Goal: Information Seeking & Learning: Learn about a topic

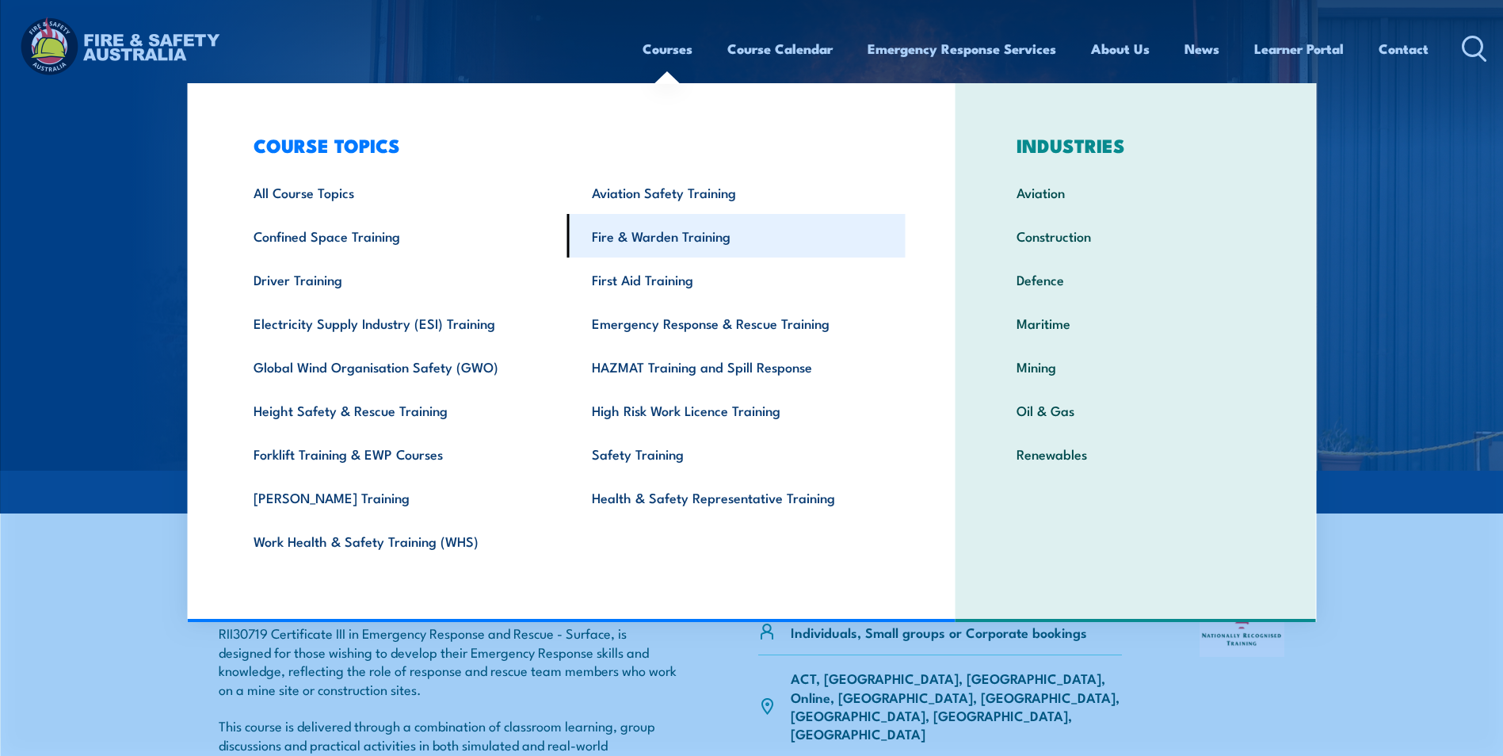
click at [686, 242] on link "Fire & Warden Training" at bounding box center [736, 236] width 338 height 44
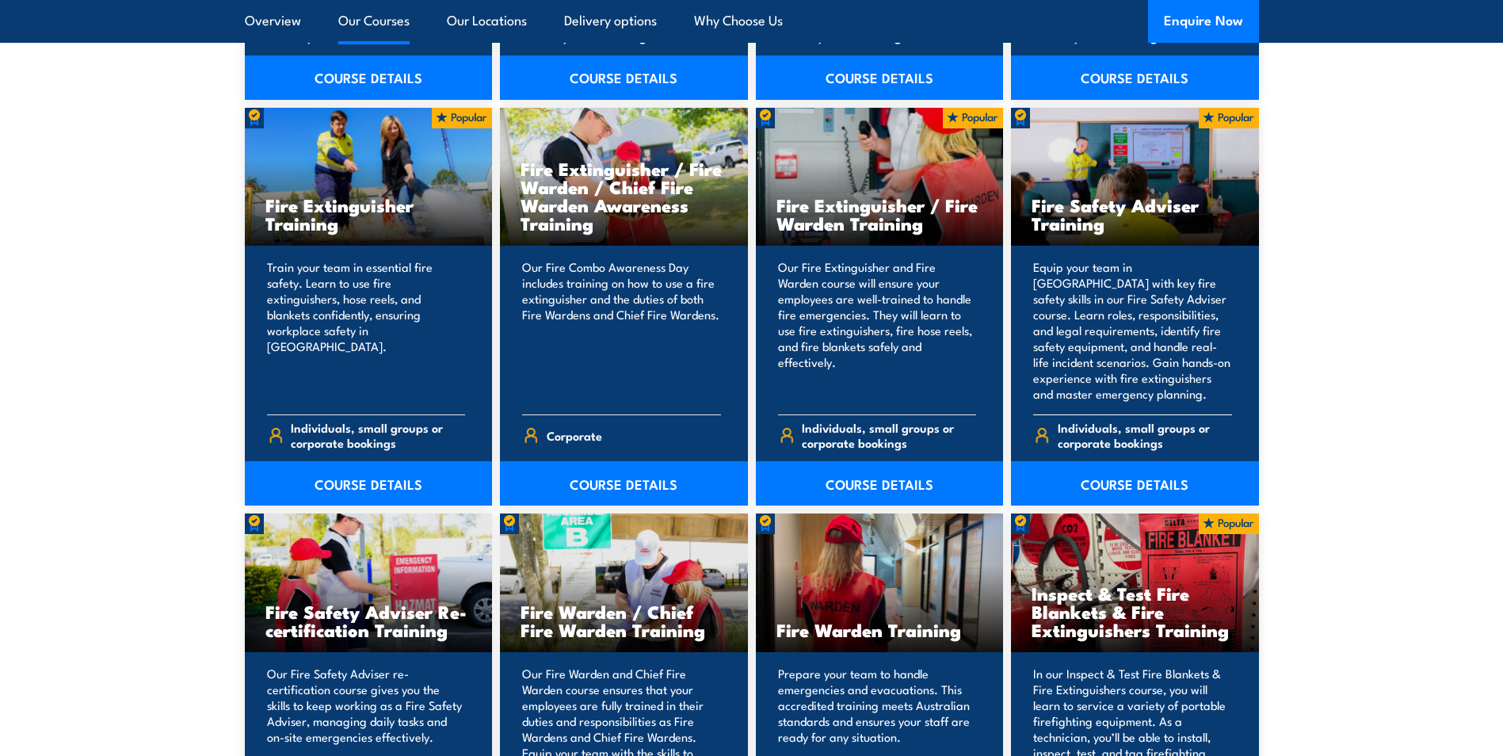
scroll to position [1664, 0]
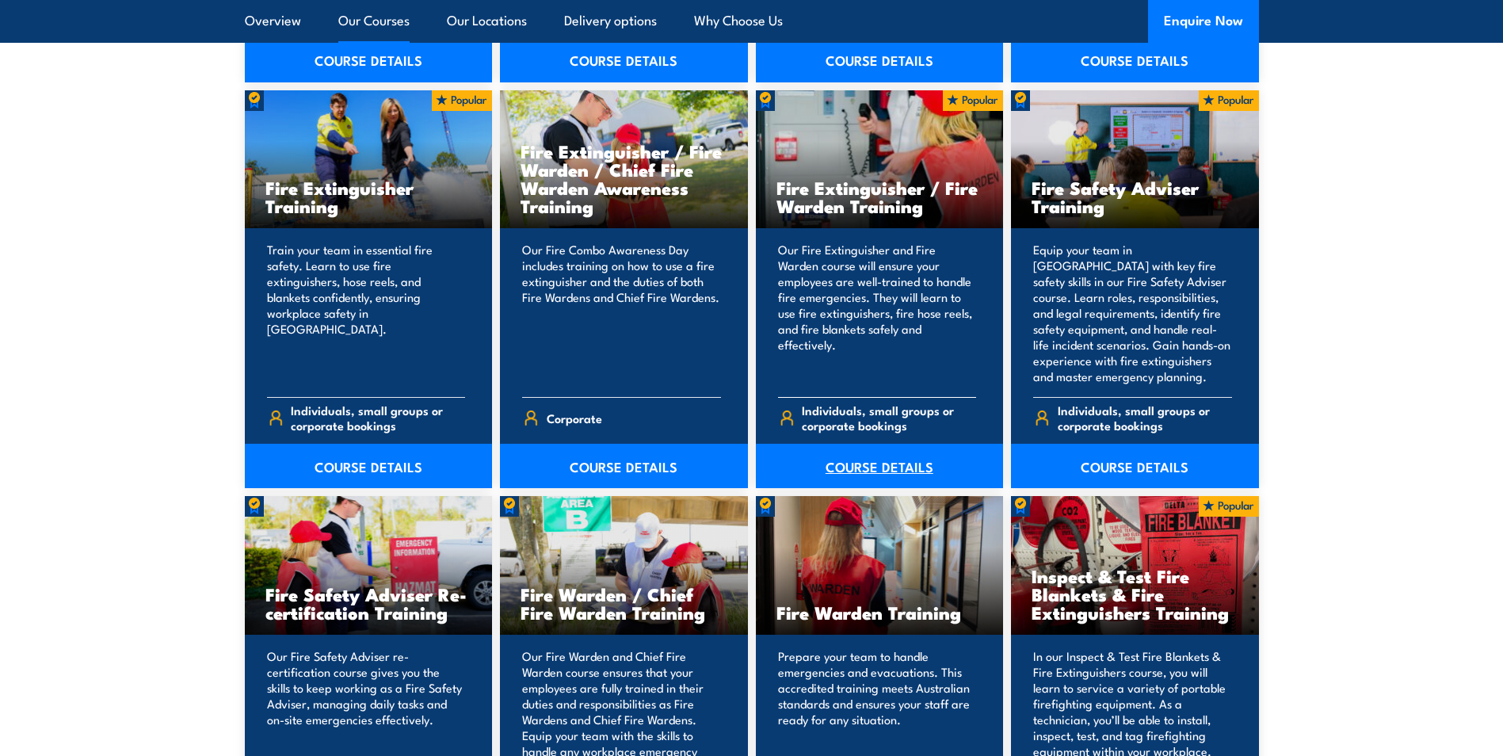
click at [898, 464] on link "COURSE DETAILS" at bounding box center [880, 466] width 248 height 44
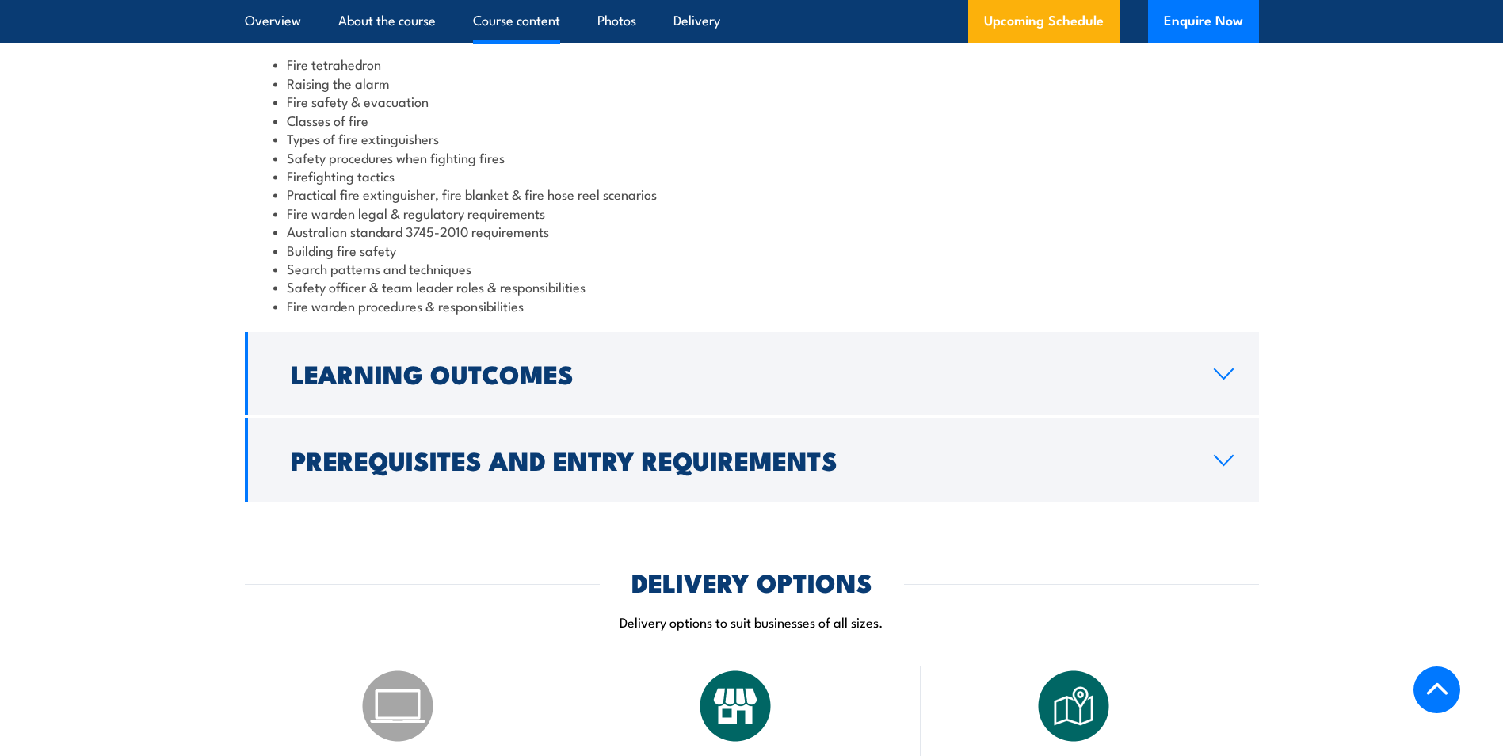
scroll to position [1426, 0]
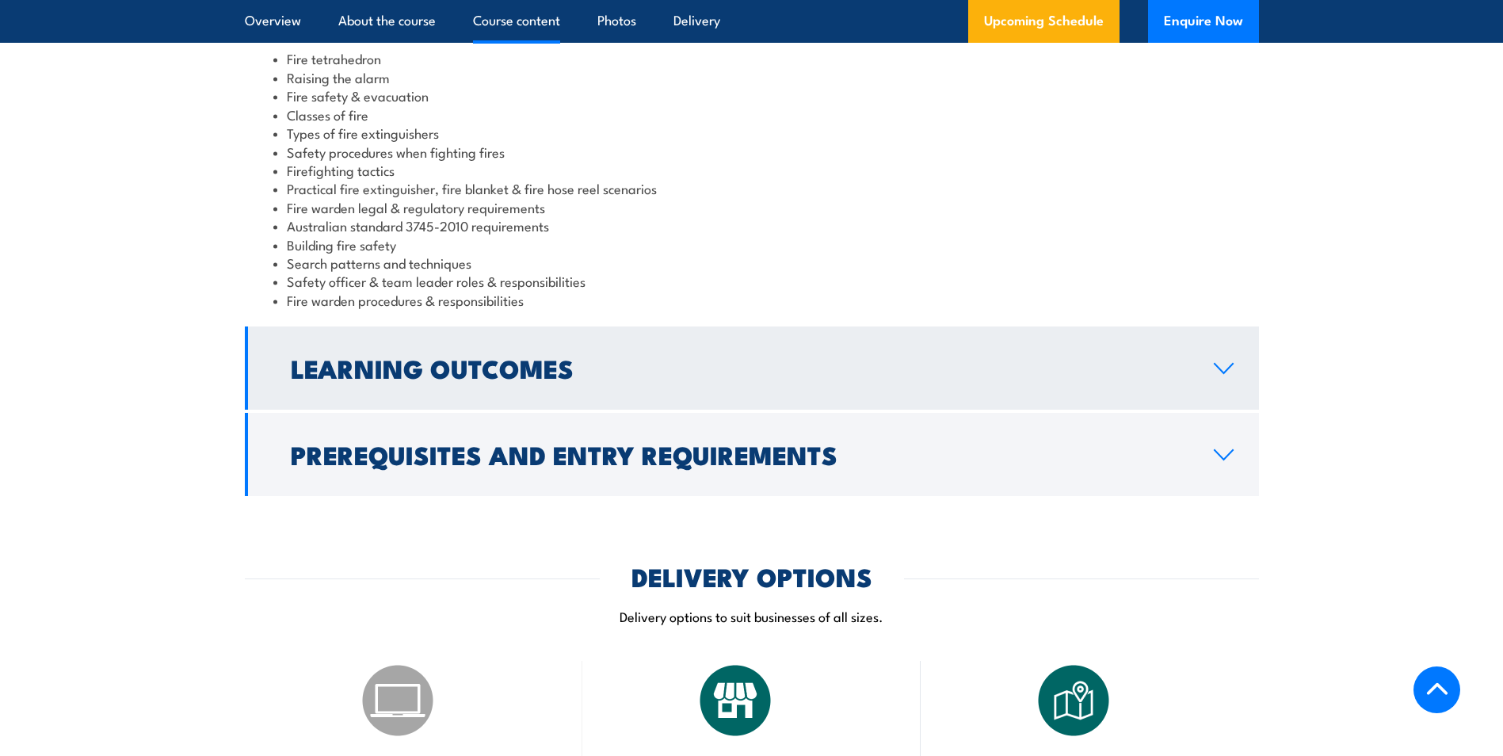
click at [712, 383] on link "Learning Outcomes" at bounding box center [752, 367] width 1014 height 83
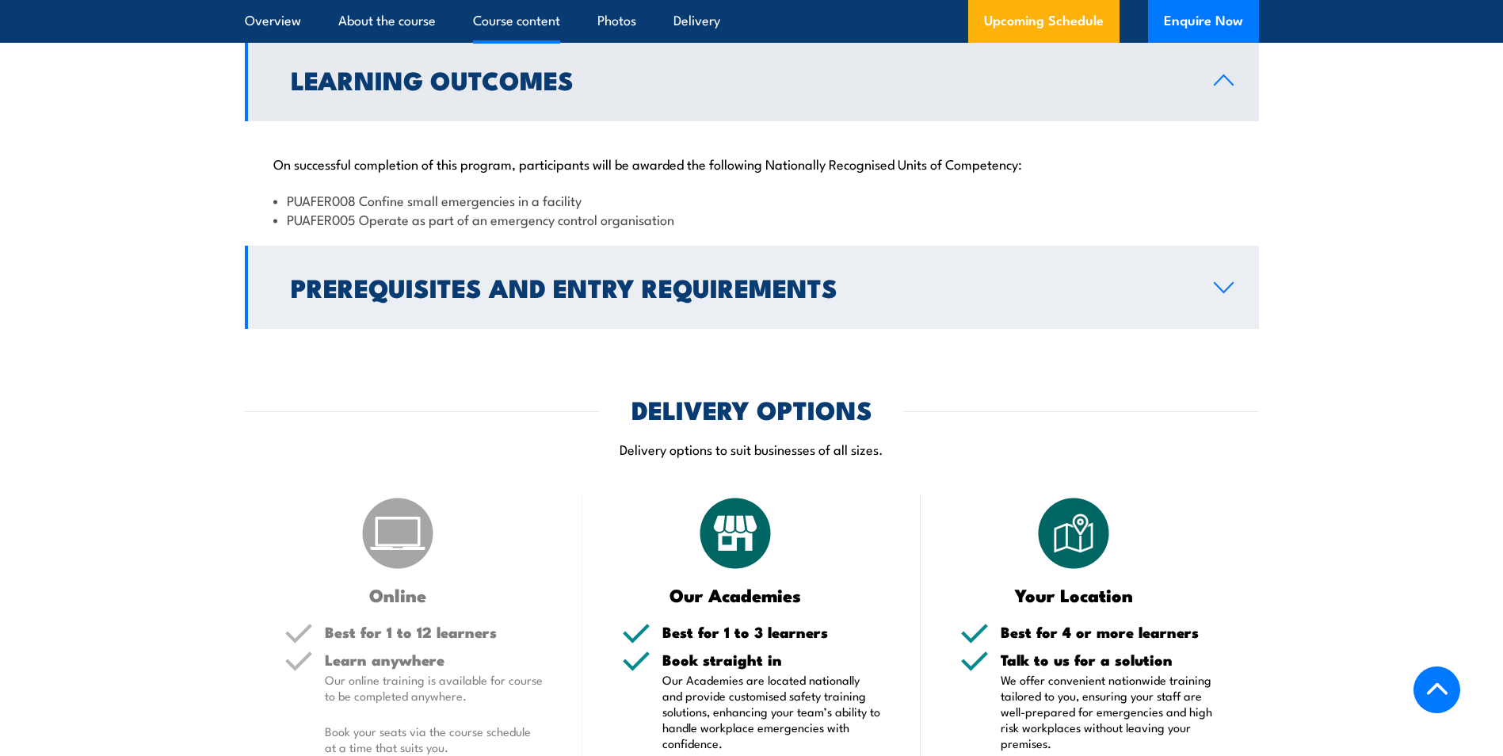
click at [734, 281] on h2 "Prerequisites and Entry Requirements" at bounding box center [740, 287] width 898 height 22
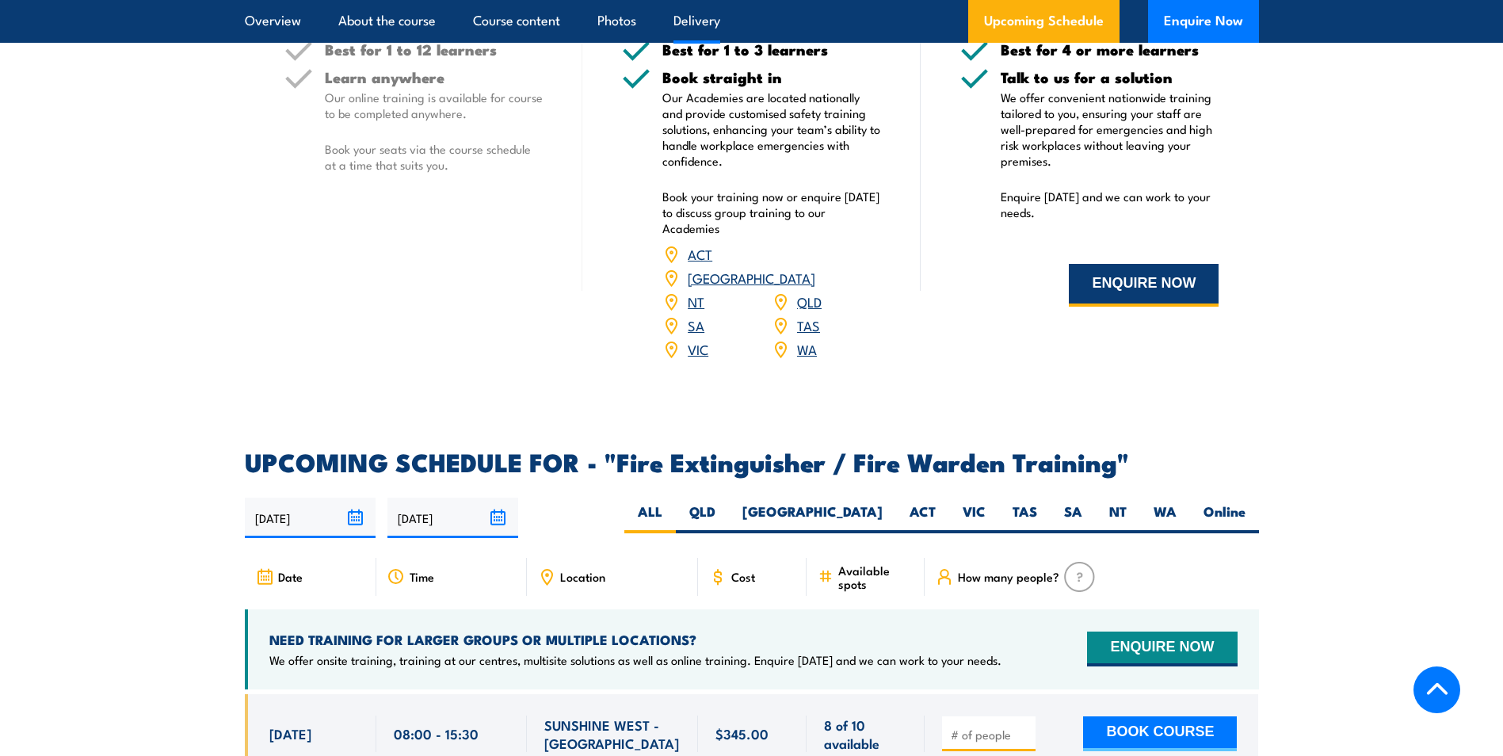
scroll to position [2060, 0]
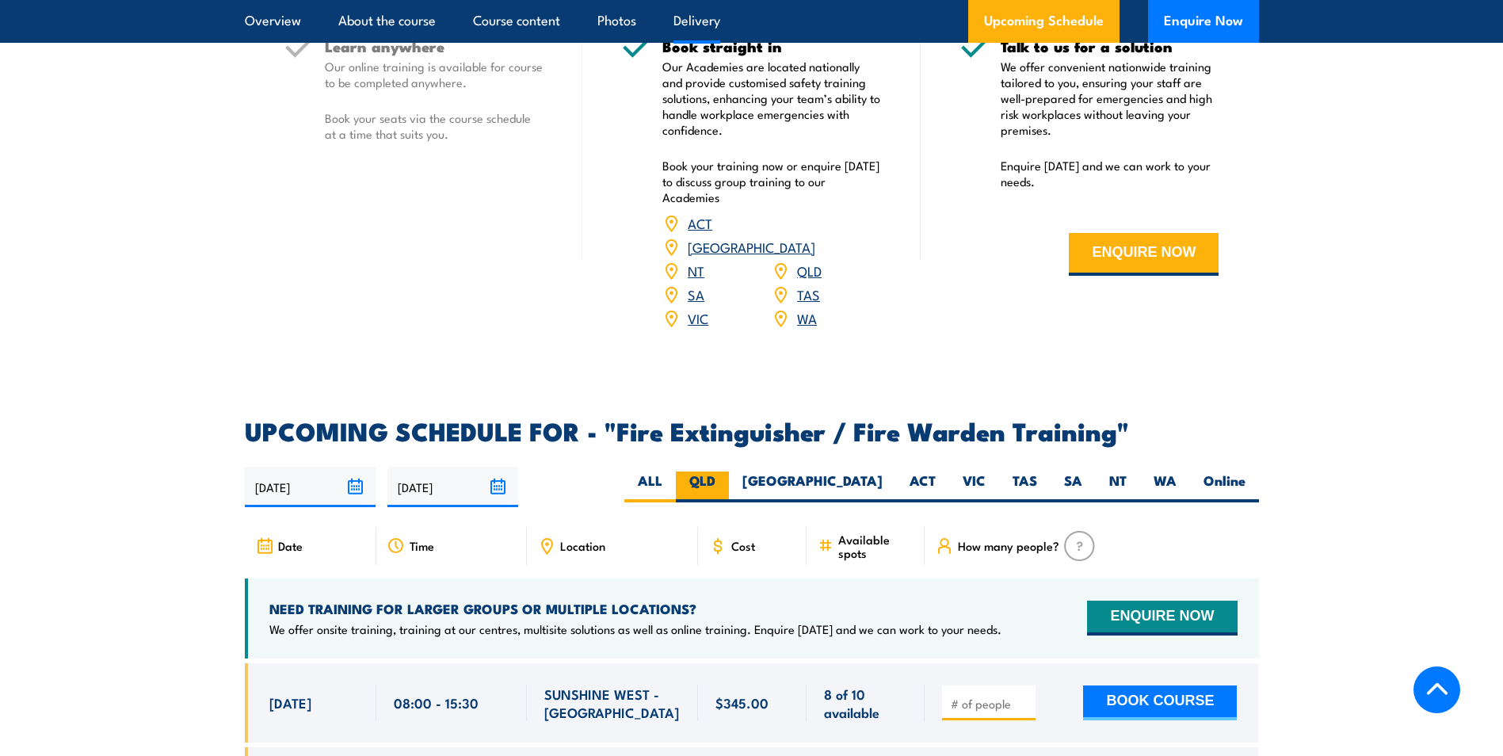
click at [729, 471] on label "QLD" at bounding box center [702, 486] width 53 height 31
click at [726, 471] on input "QLD" at bounding box center [721, 476] width 10 height 10
radio input "true"
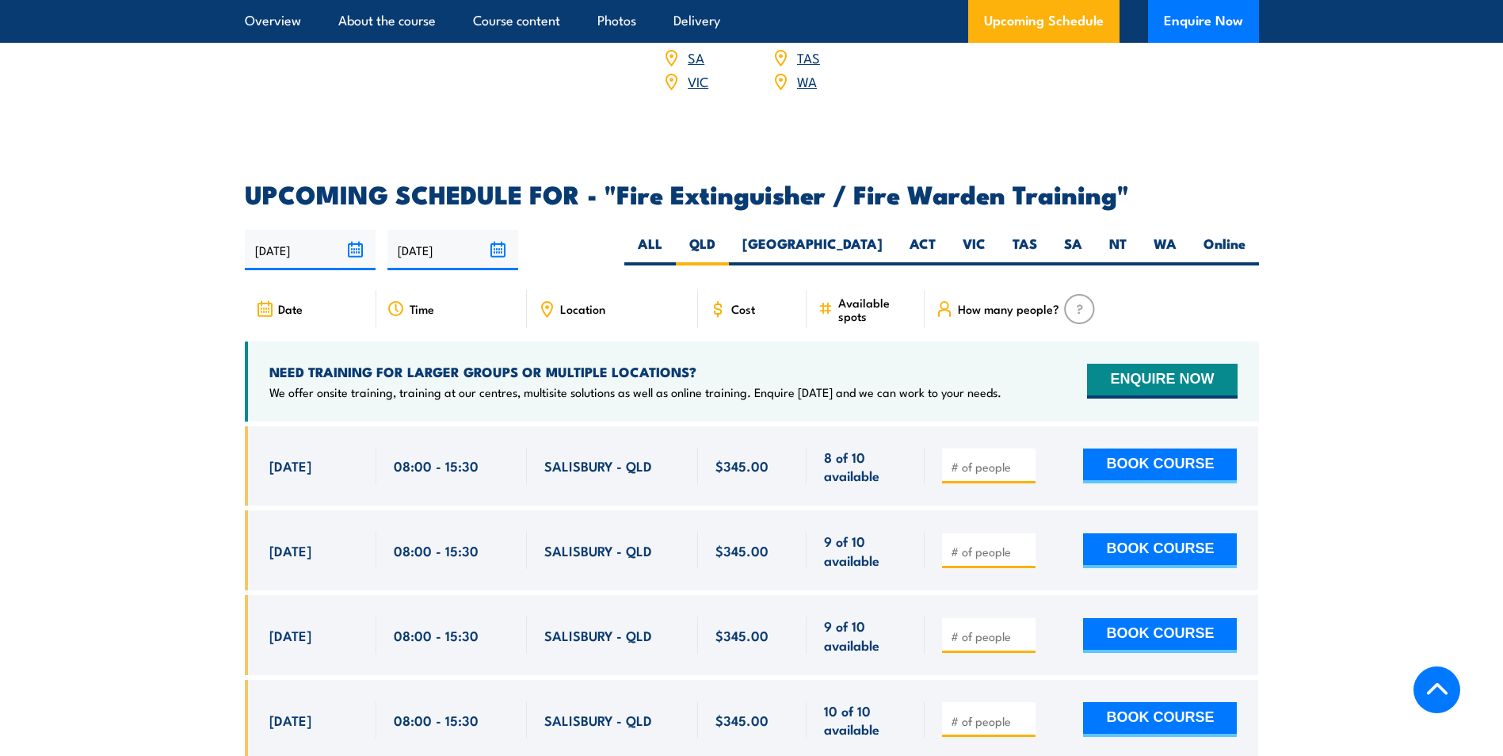
scroll to position [2523, 0]
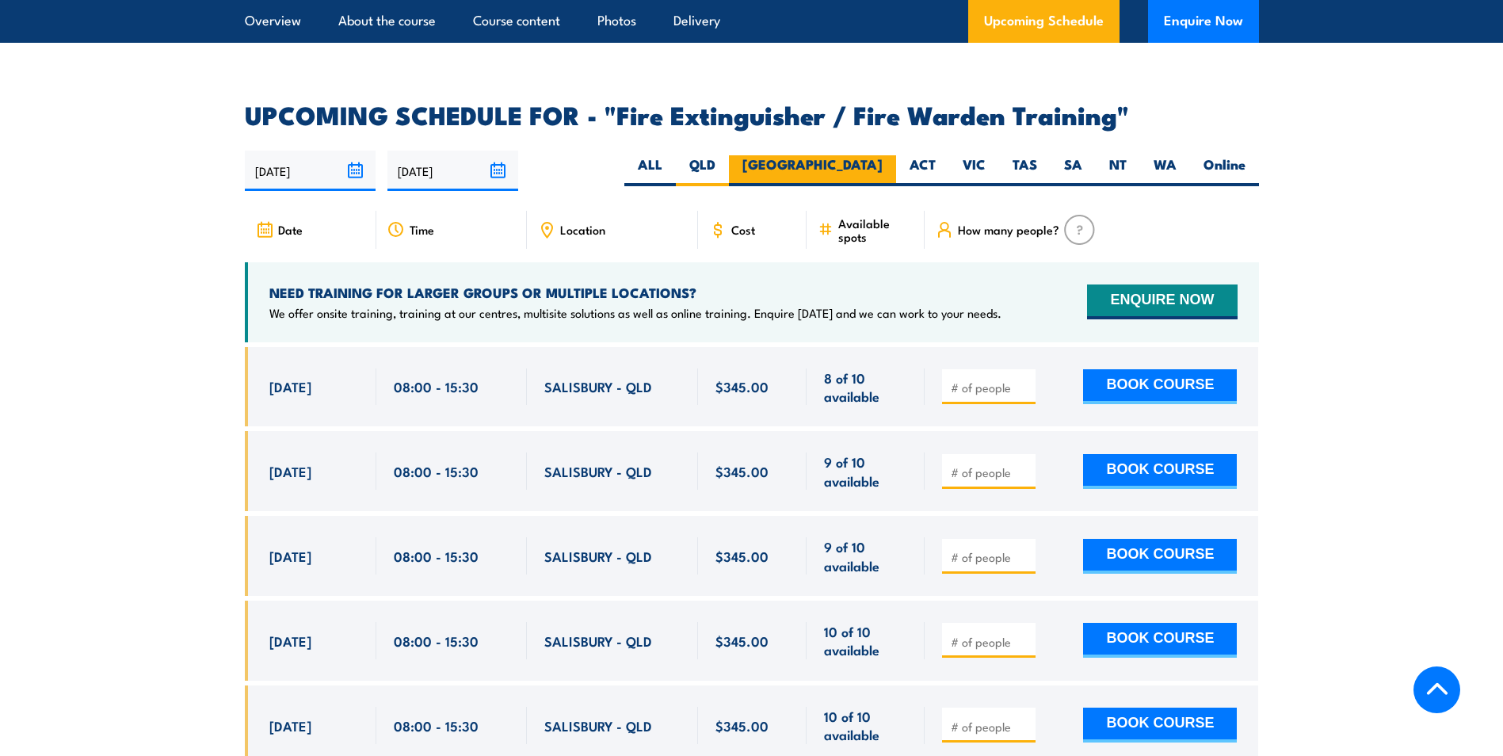
click at [872, 155] on label "[GEOGRAPHIC_DATA]" at bounding box center [812, 170] width 167 height 31
click at [883, 155] on input "[GEOGRAPHIC_DATA]" at bounding box center [888, 160] width 10 height 10
radio input "true"
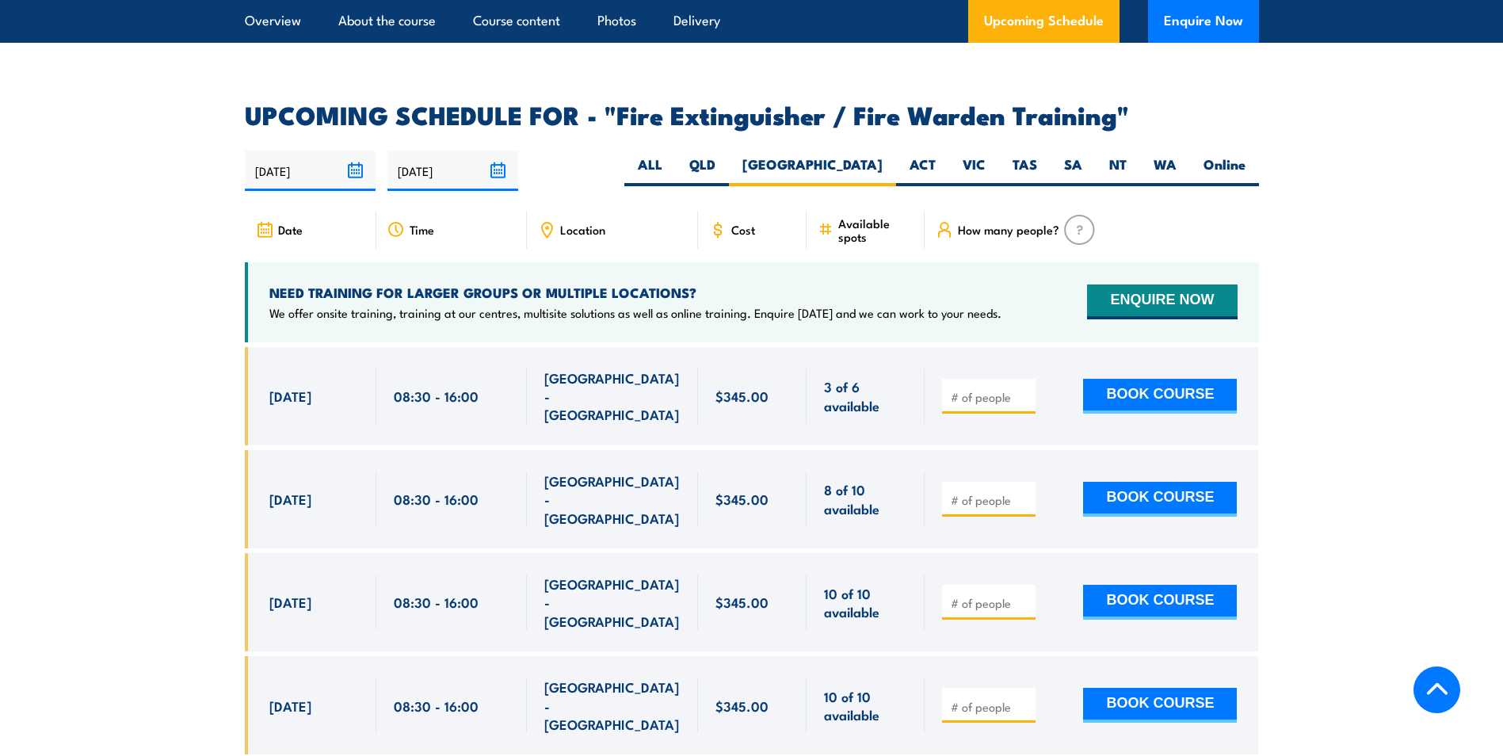
scroll to position [2444, 0]
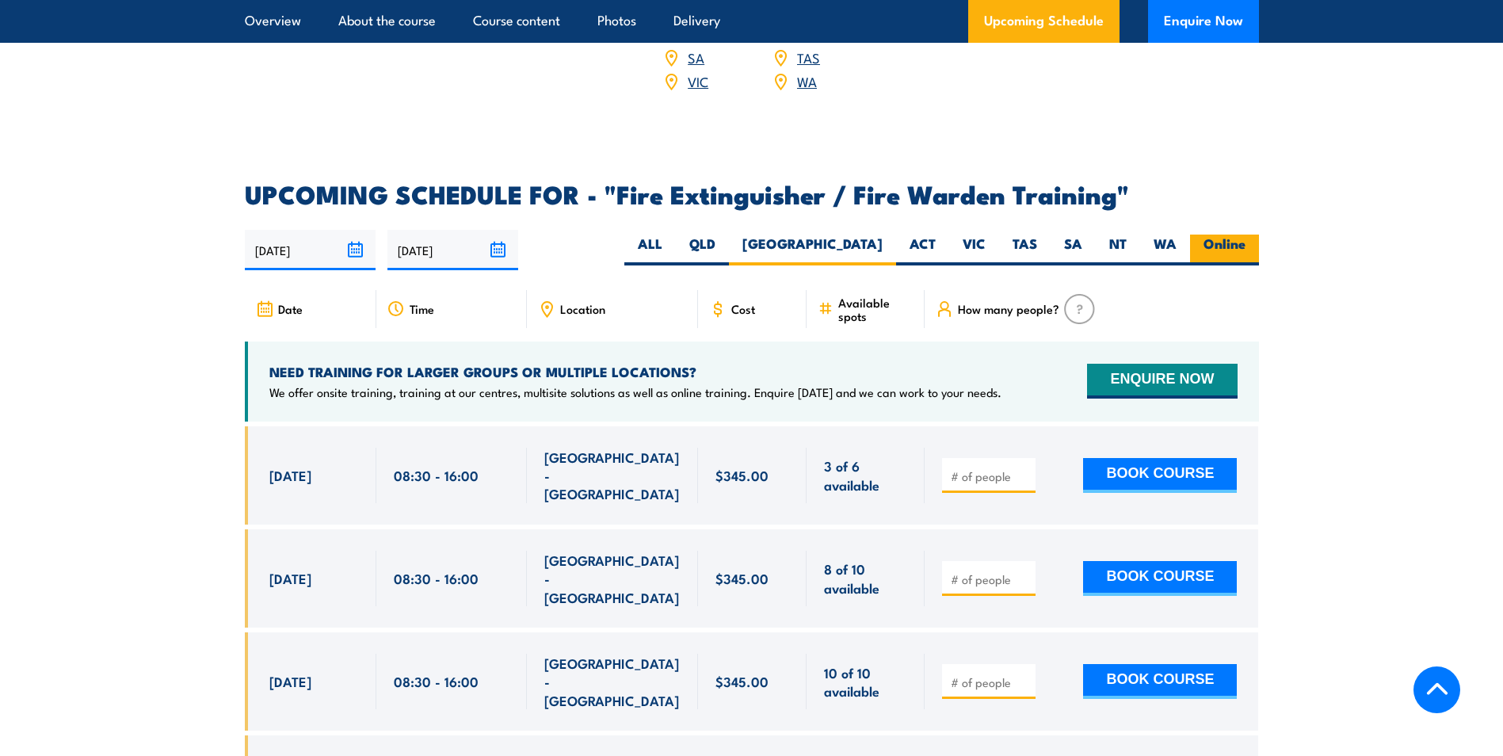
click at [1228, 235] on label "Online" at bounding box center [1224, 250] width 69 height 31
click at [1246, 235] on input "Online" at bounding box center [1251, 240] width 10 height 10
radio input "true"
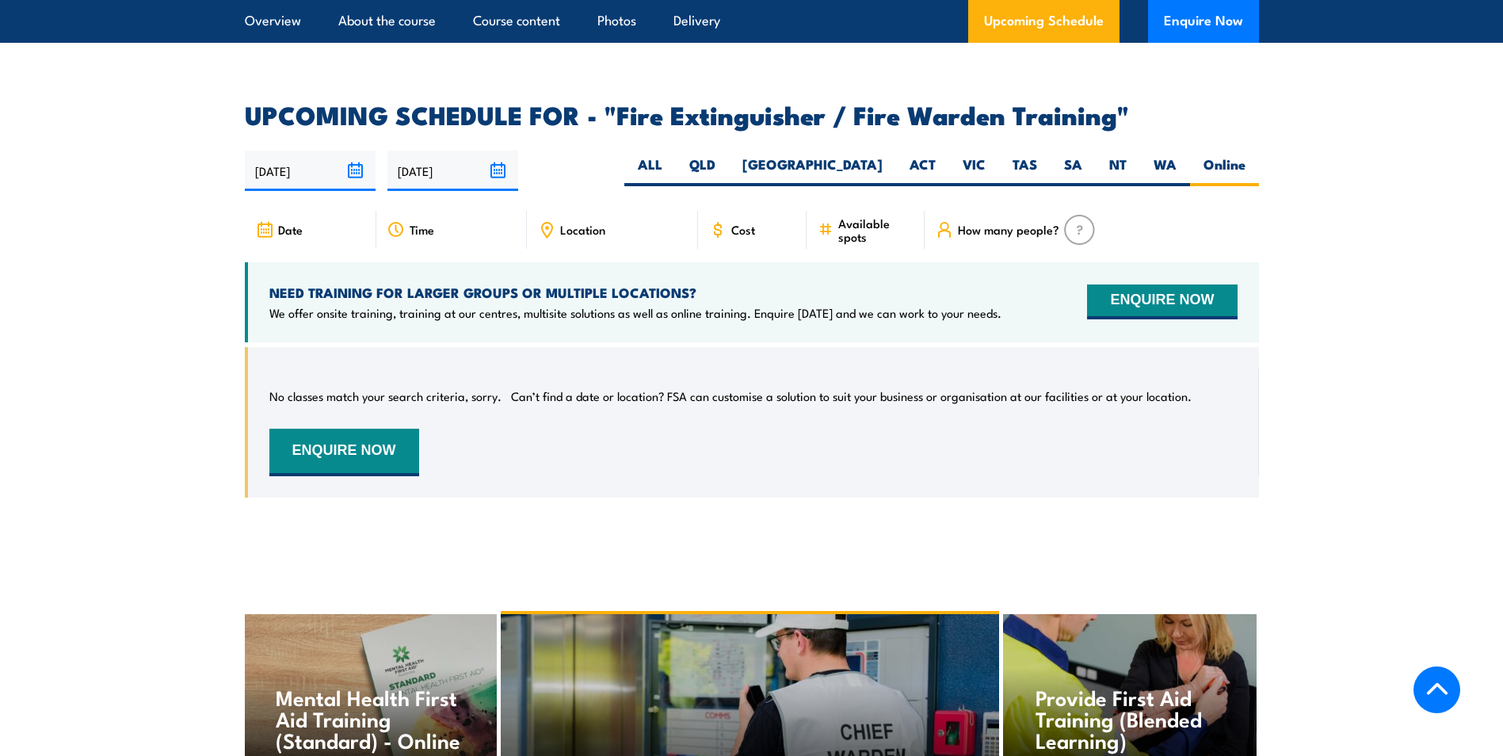
scroll to position [2444, 0]
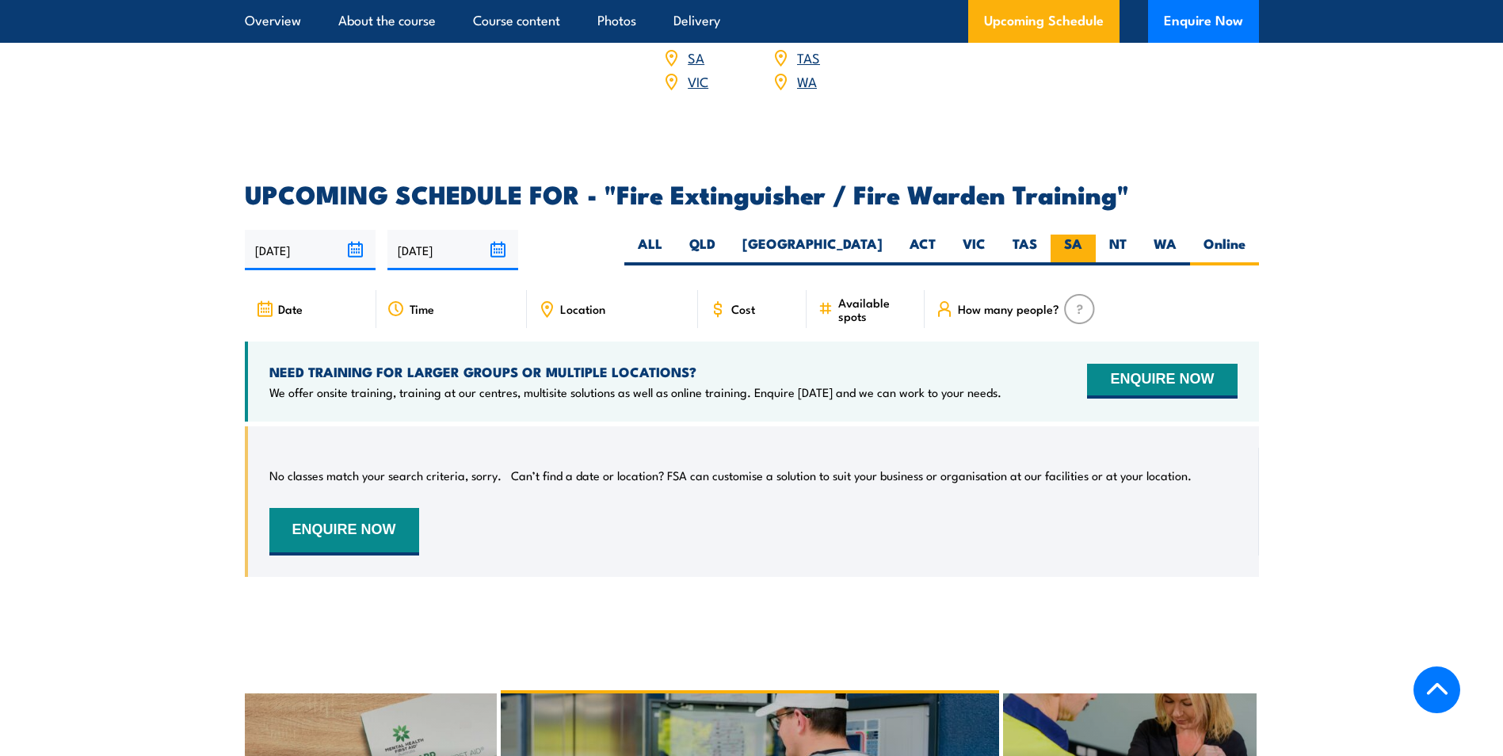
click at [1078, 235] on label "SA" at bounding box center [1073, 250] width 45 height 31
click at [1082, 235] on input "SA" at bounding box center [1087, 240] width 10 height 10
radio input "true"
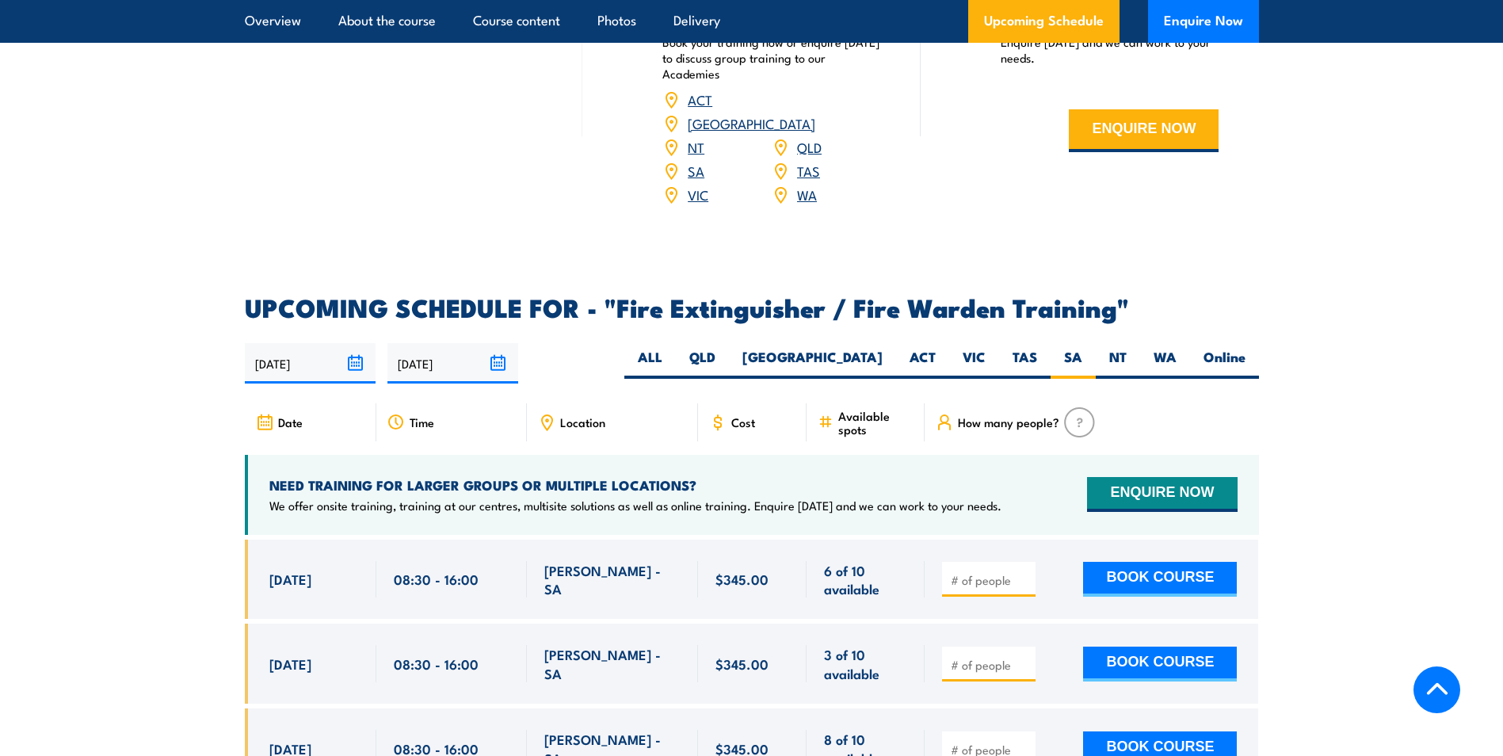
scroll to position [2285, 0]
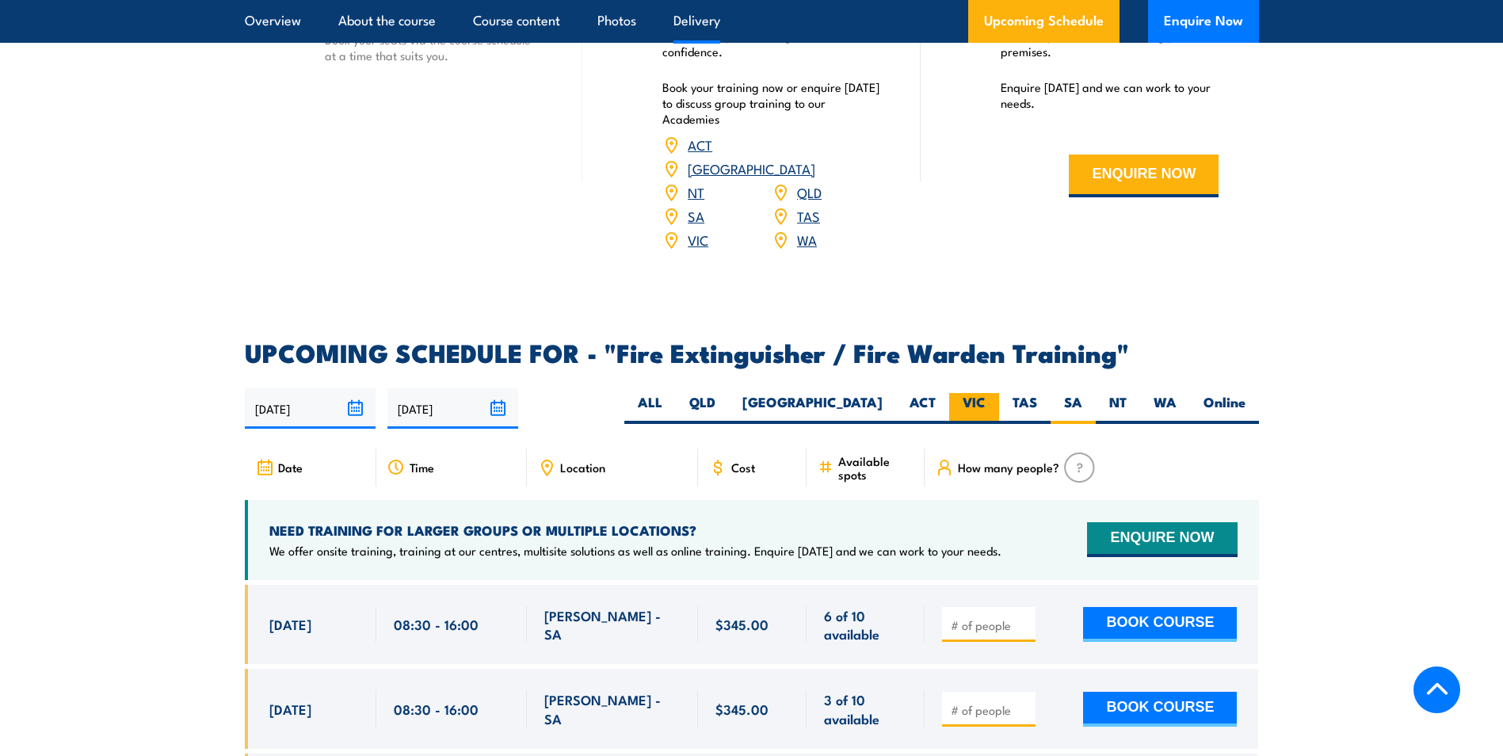
click at [975, 393] on label "VIC" at bounding box center [974, 408] width 50 height 31
click at [986, 393] on input "VIC" at bounding box center [991, 398] width 10 height 10
radio input "true"
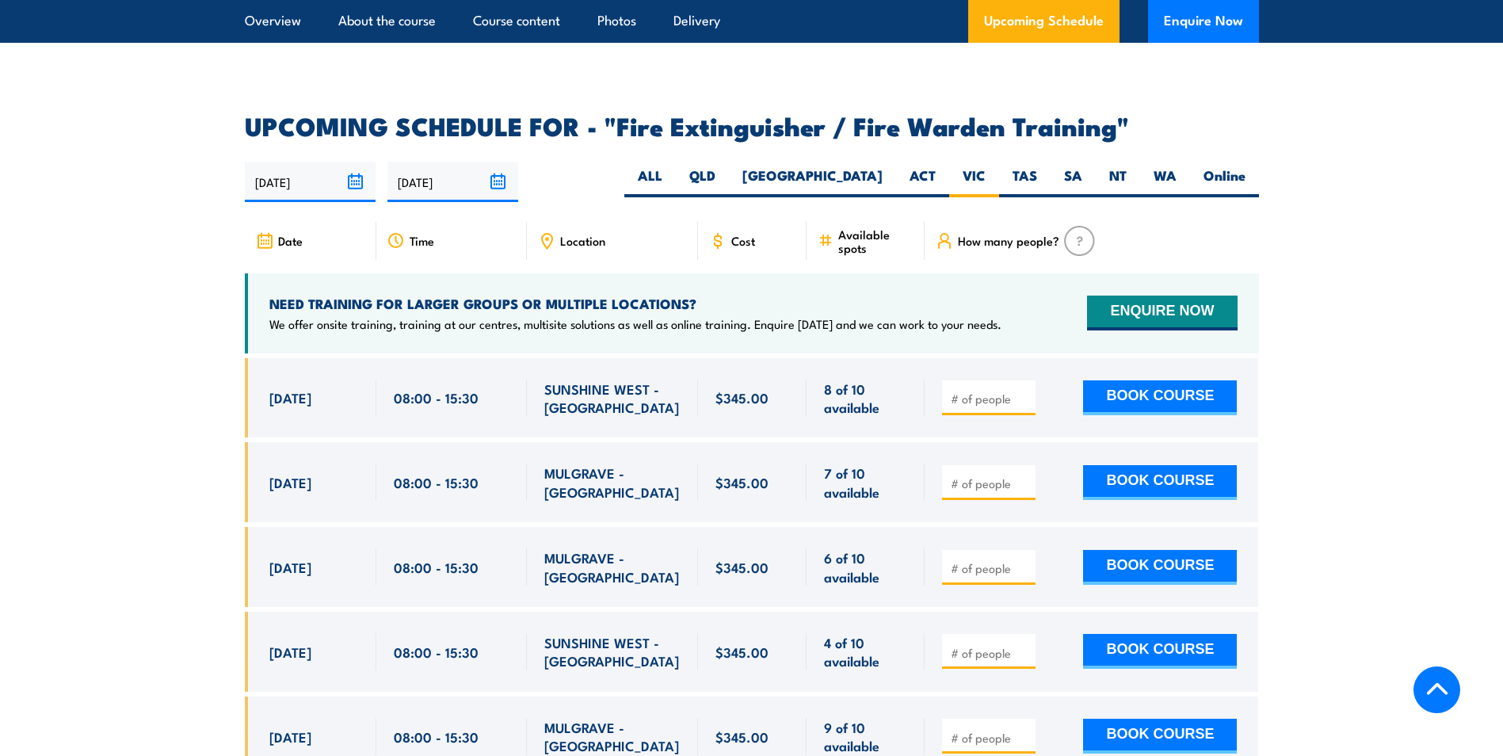
scroll to position [2365, 0]
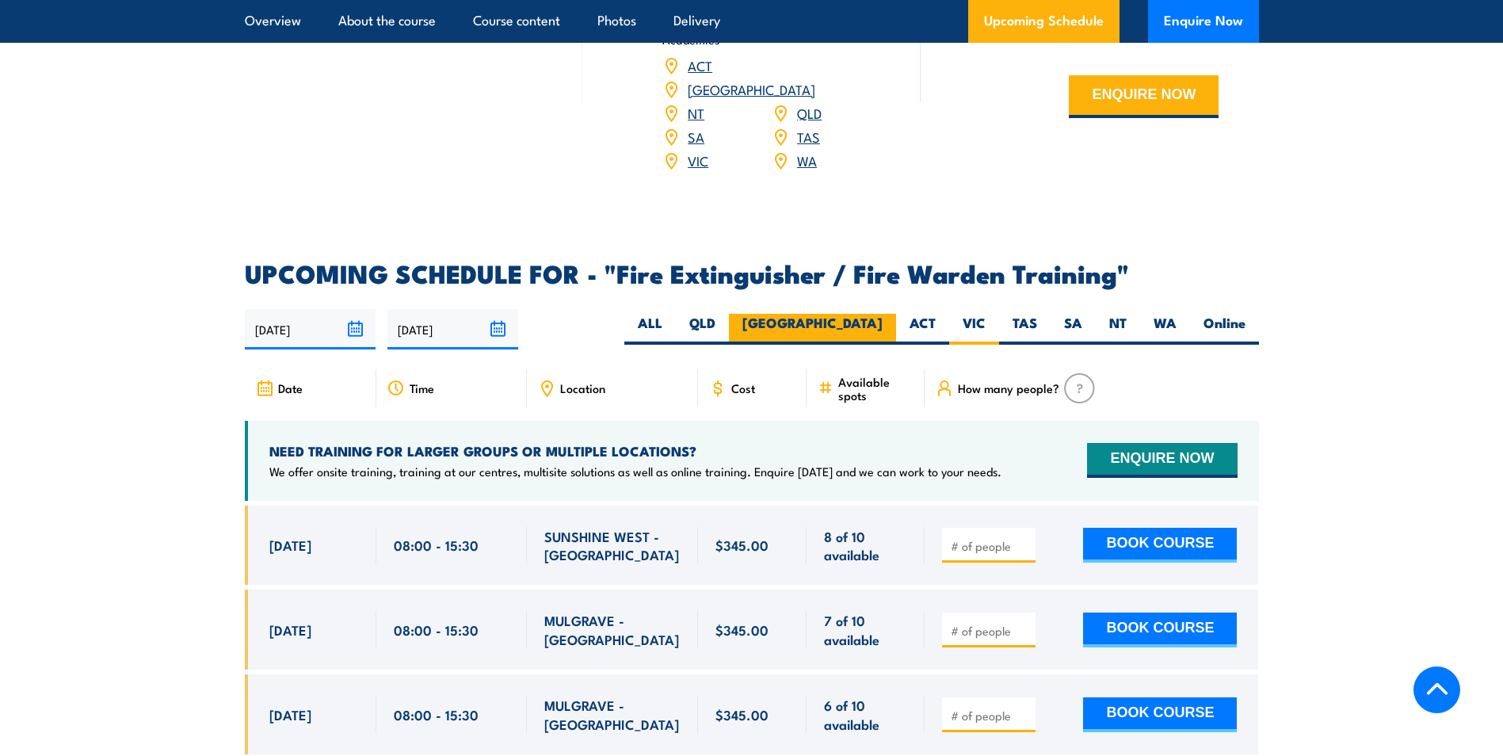
click at [869, 314] on label "[GEOGRAPHIC_DATA]" at bounding box center [812, 329] width 167 height 31
click at [883, 314] on input "[GEOGRAPHIC_DATA]" at bounding box center [888, 319] width 10 height 10
radio input "true"
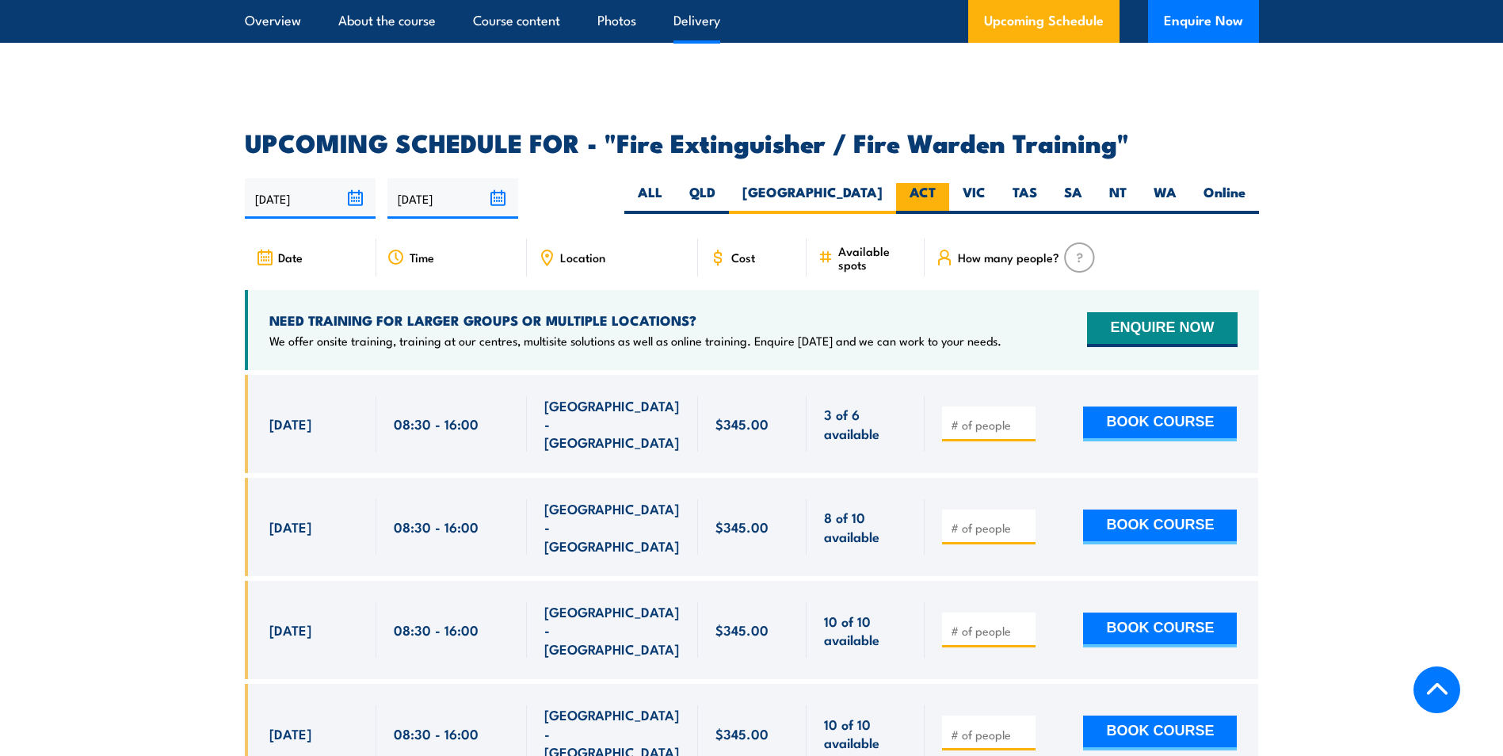
scroll to position [2602, 0]
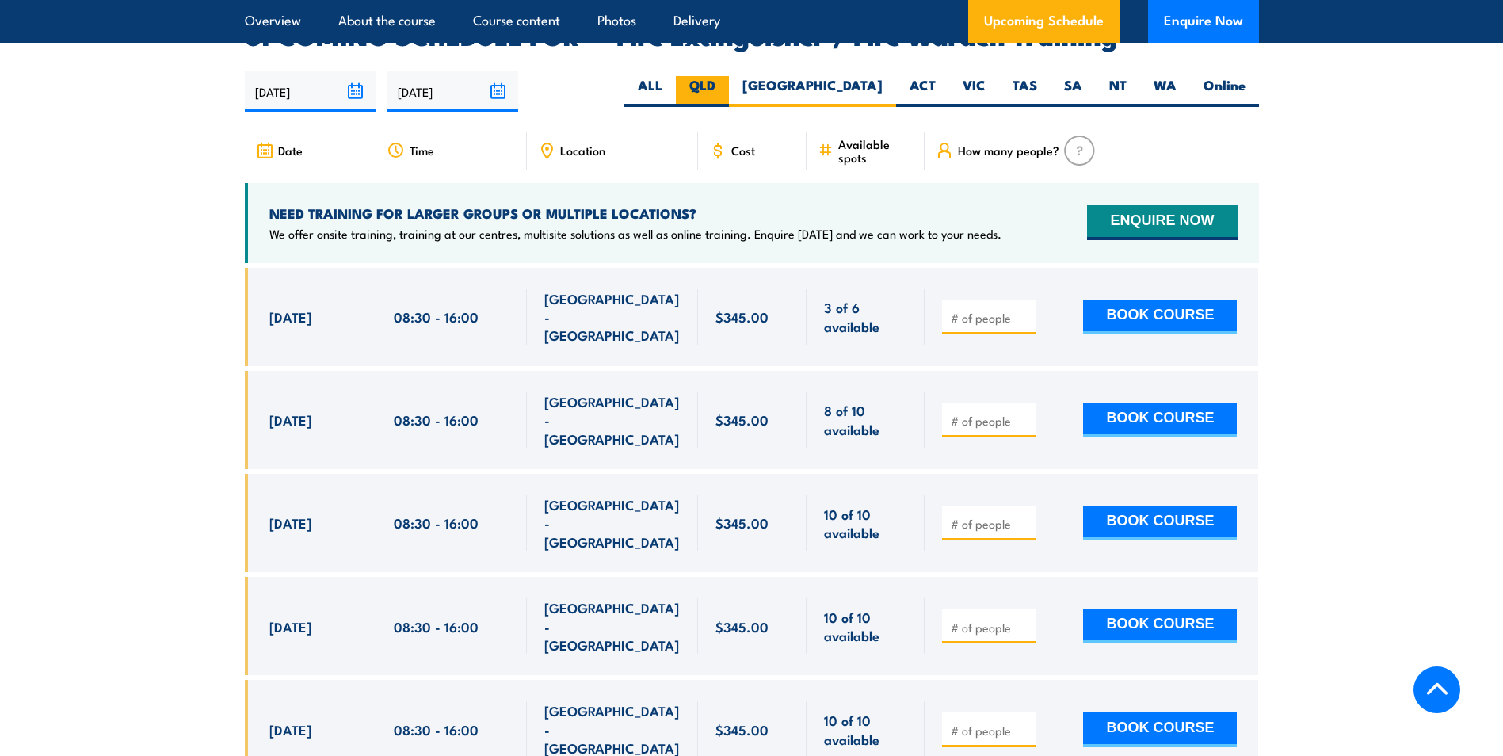
click at [729, 76] on label "QLD" at bounding box center [702, 91] width 53 height 31
click at [726, 76] on input "QLD" at bounding box center [721, 81] width 10 height 10
radio input "true"
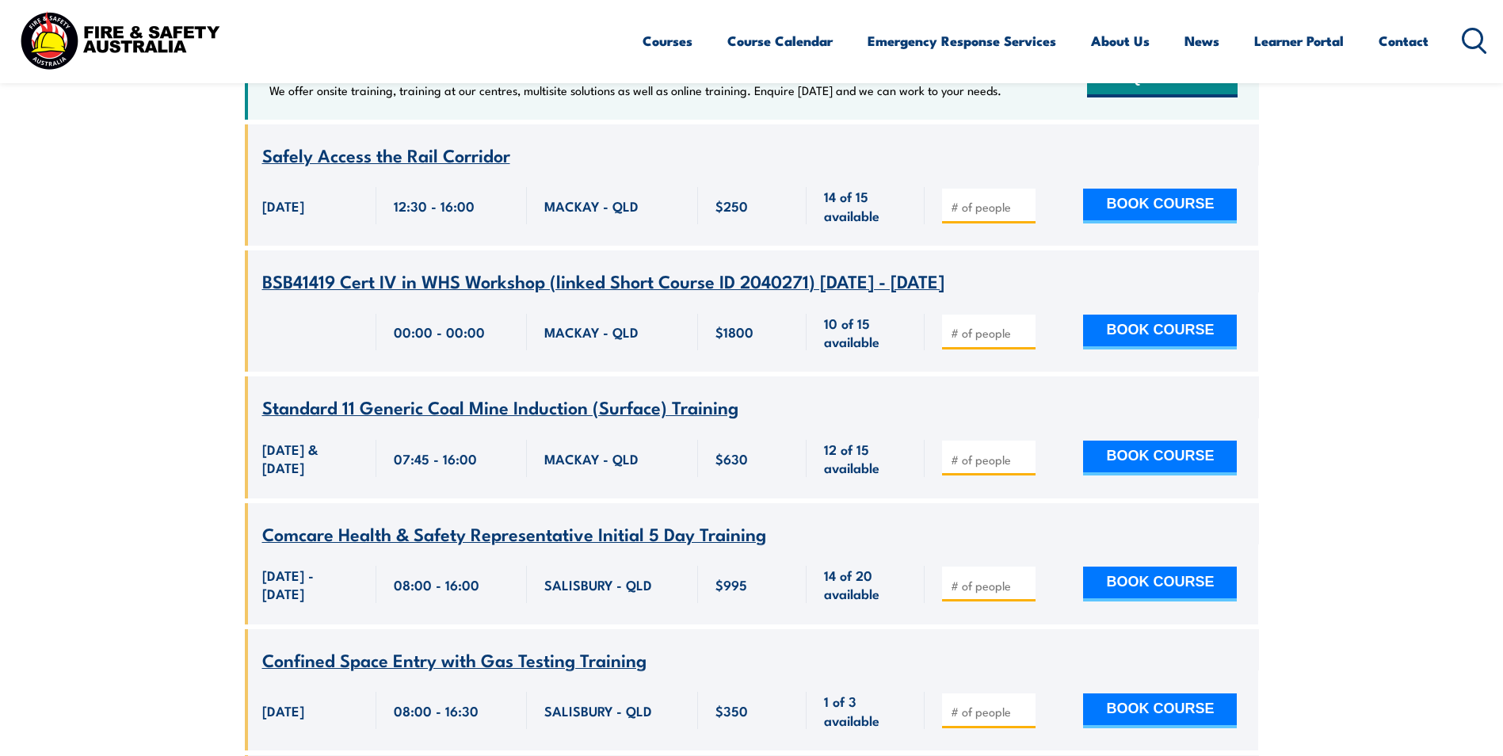
scroll to position [713, 0]
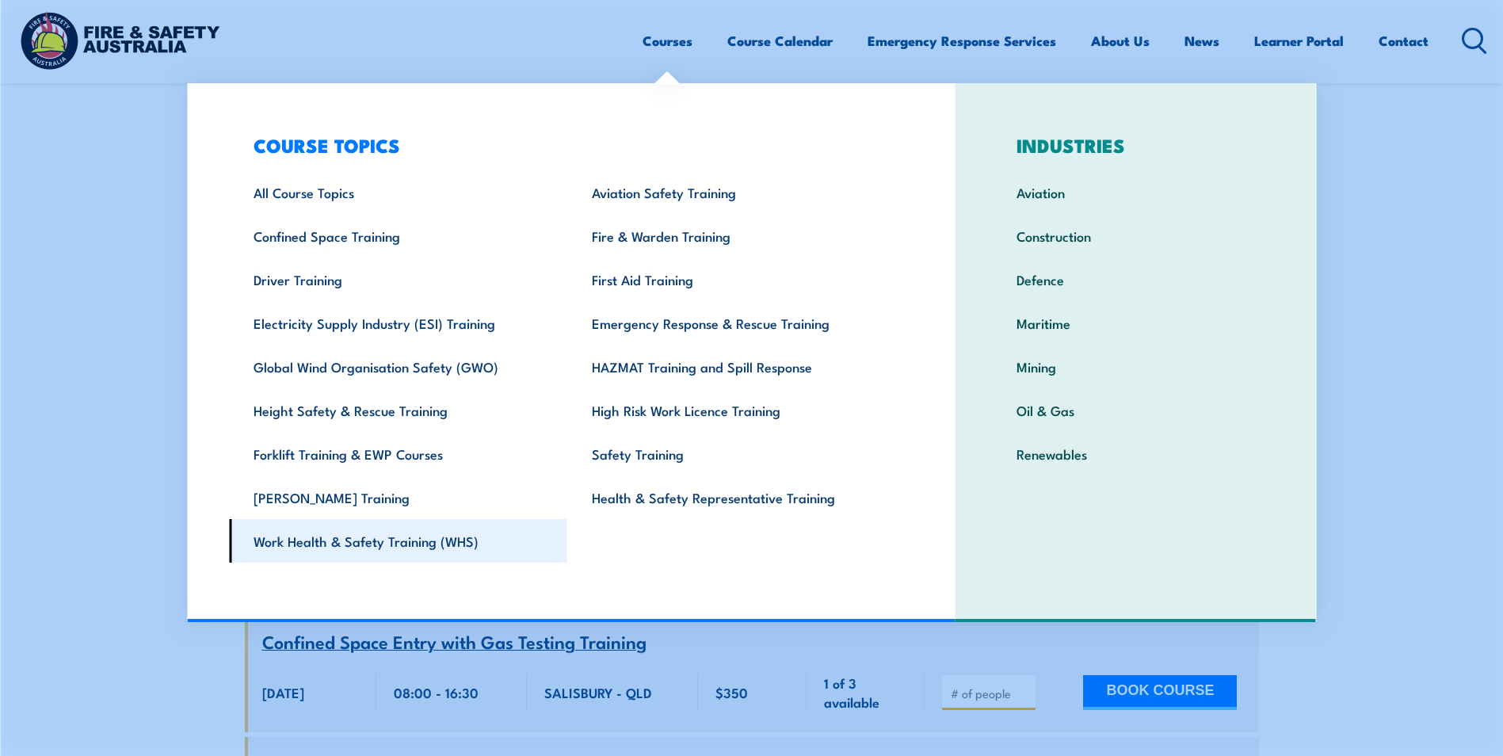
click at [409, 542] on link "Work Health & Safety Training (WHS)" at bounding box center [398, 541] width 338 height 44
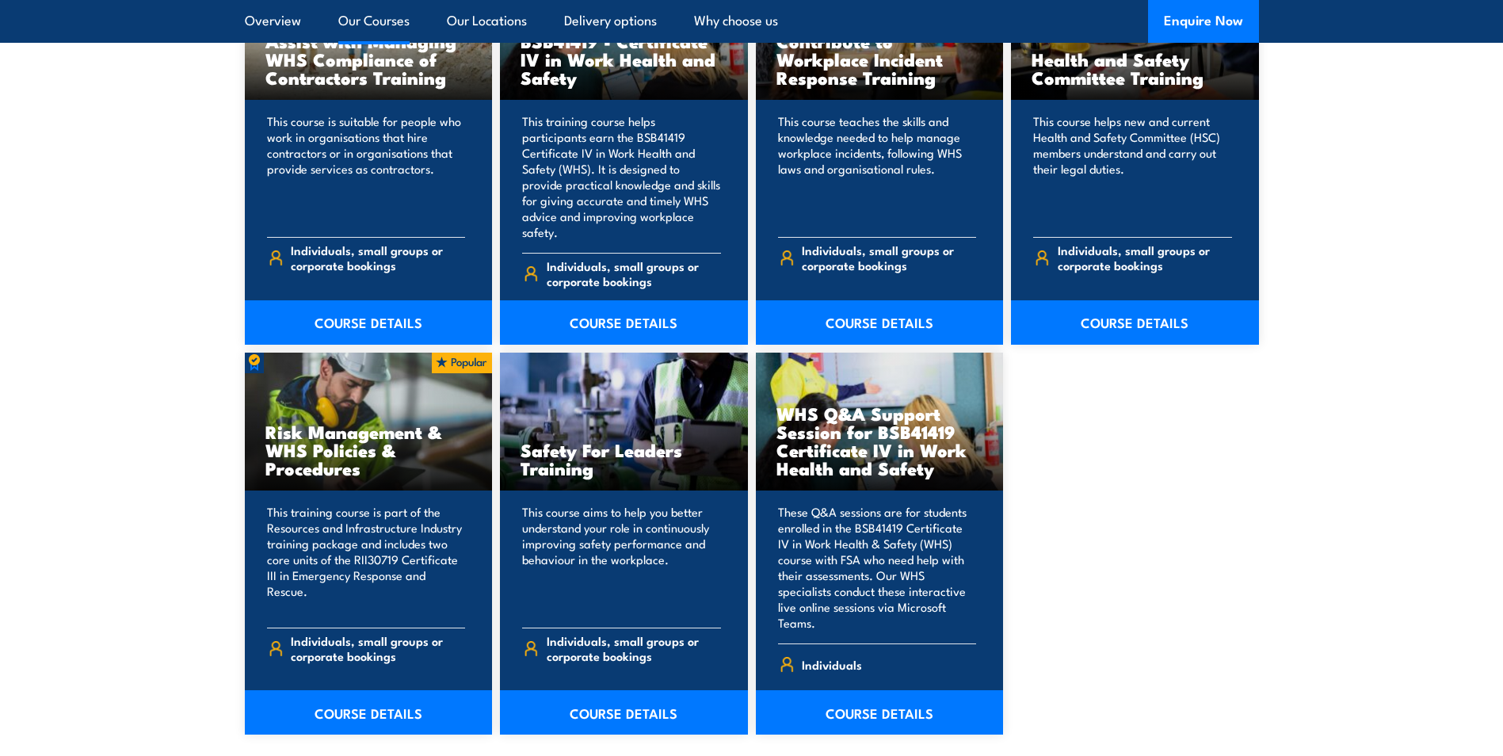
scroll to position [1268, 0]
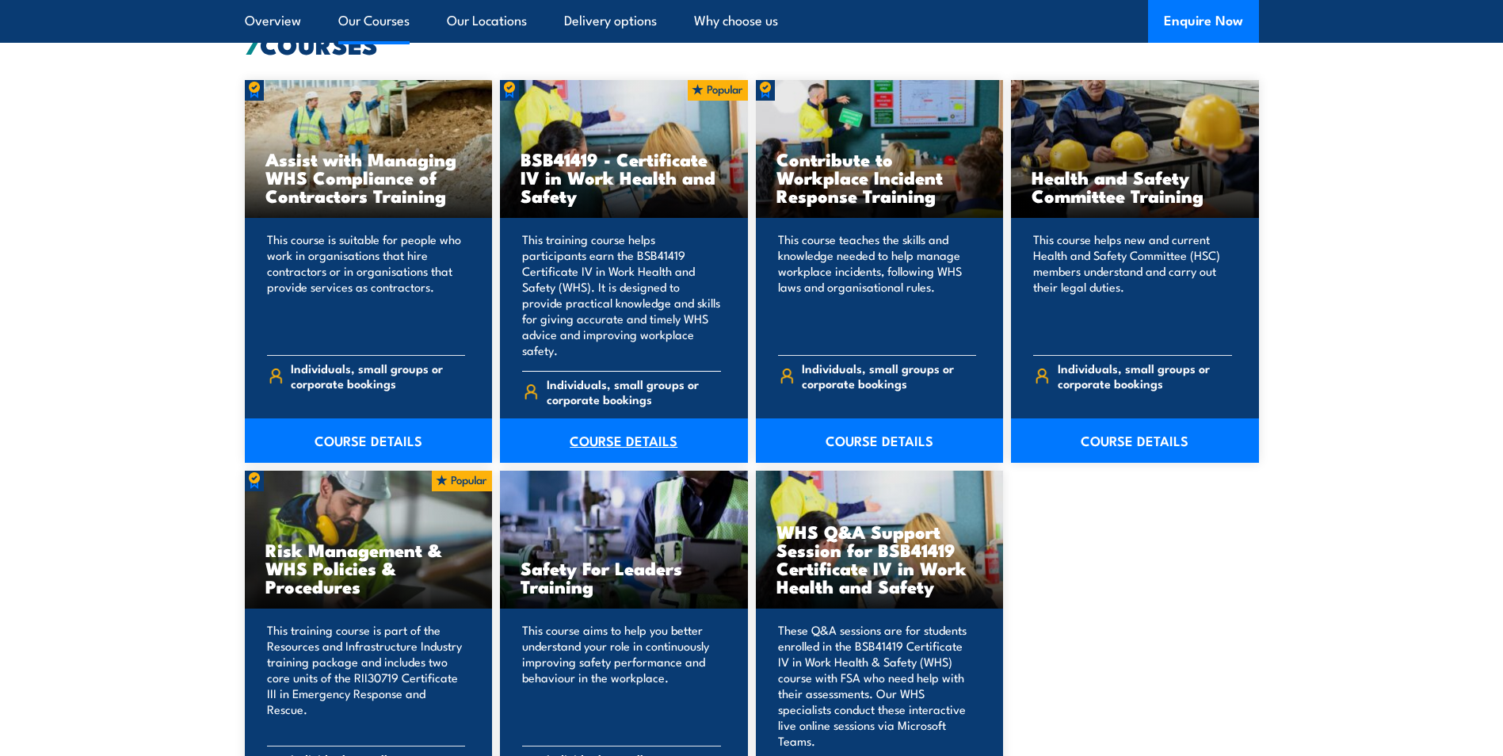
click at [605, 421] on link "COURSE DETAILS" at bounding box center [624, 440] width 248 height 44
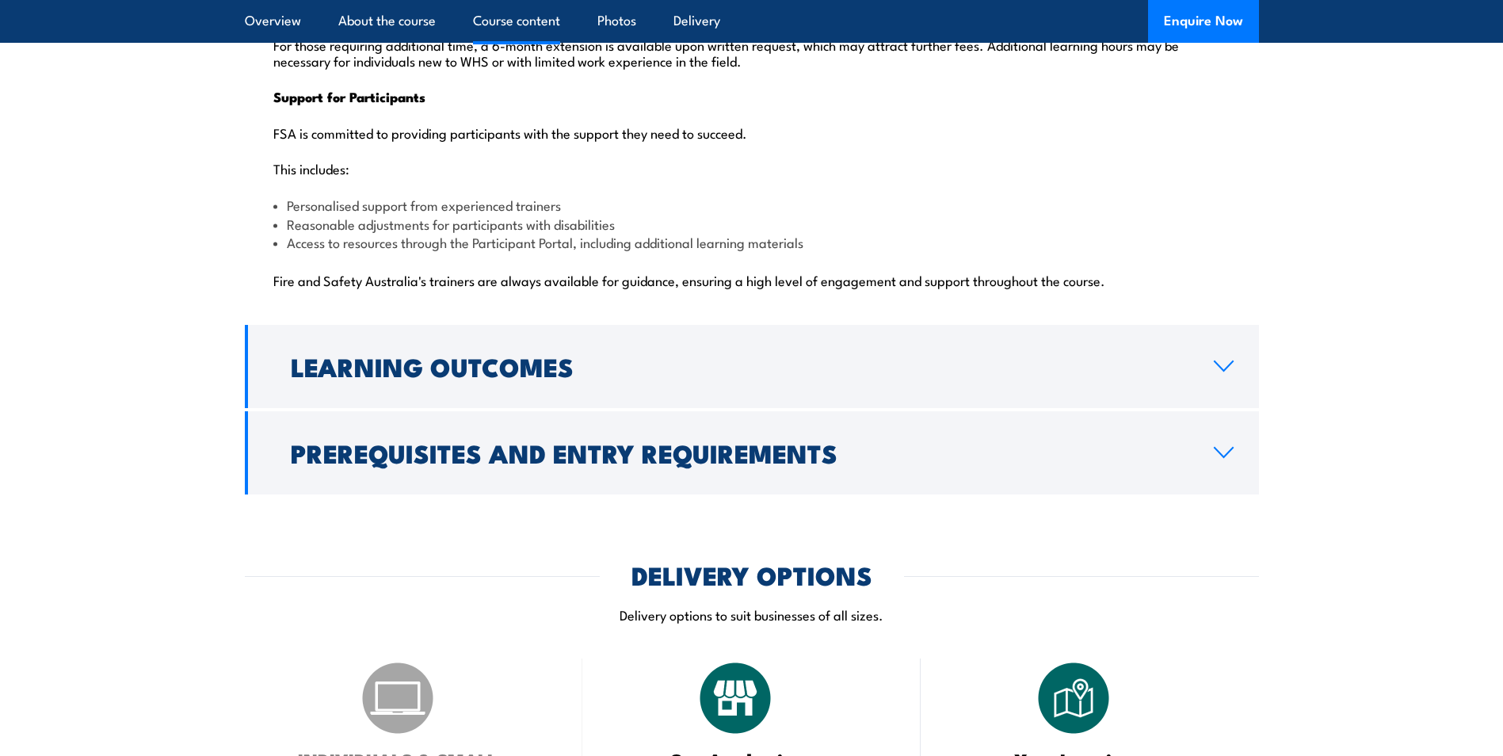
scroll to position [3962, 0]
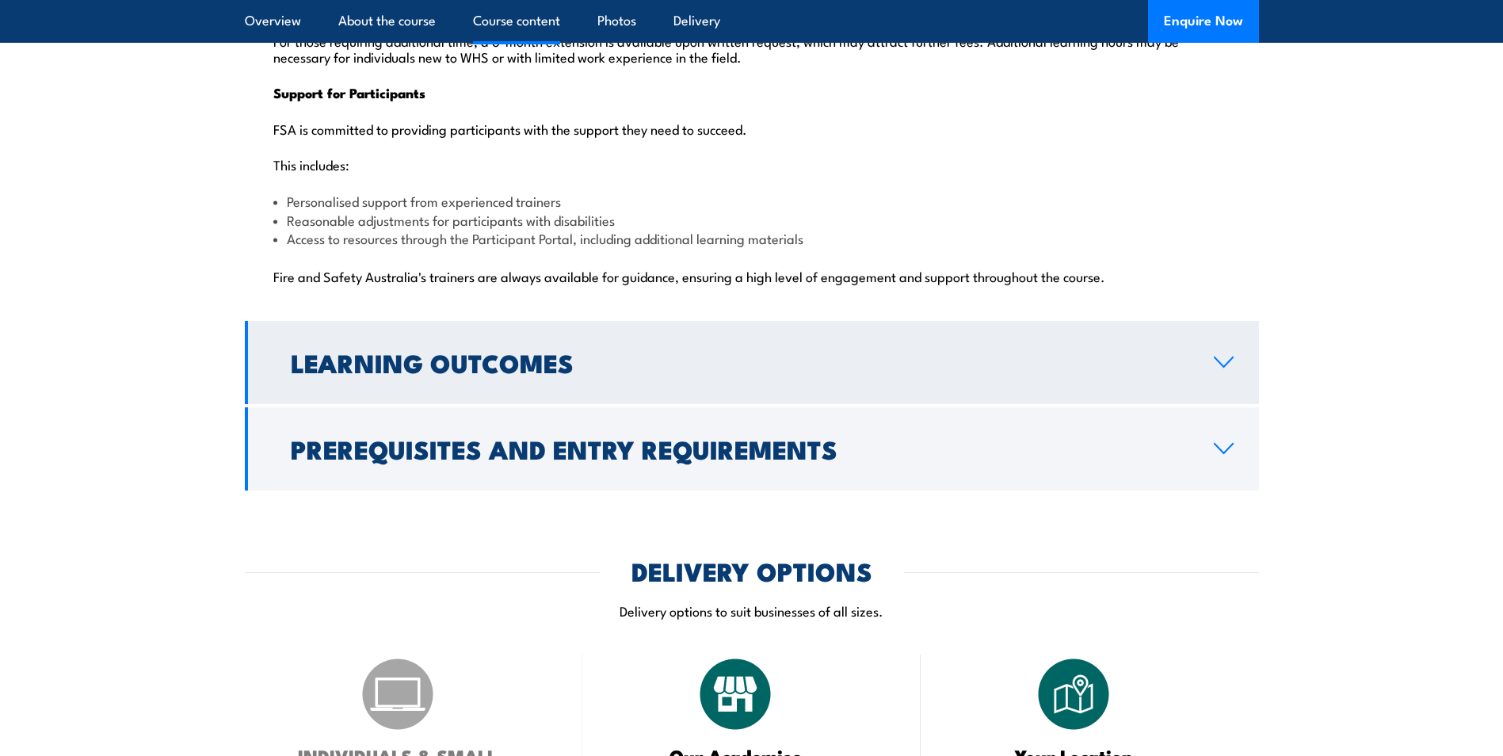
click at [1224, 356] on icon at bounding box center [1223, 362] width 21 height 13
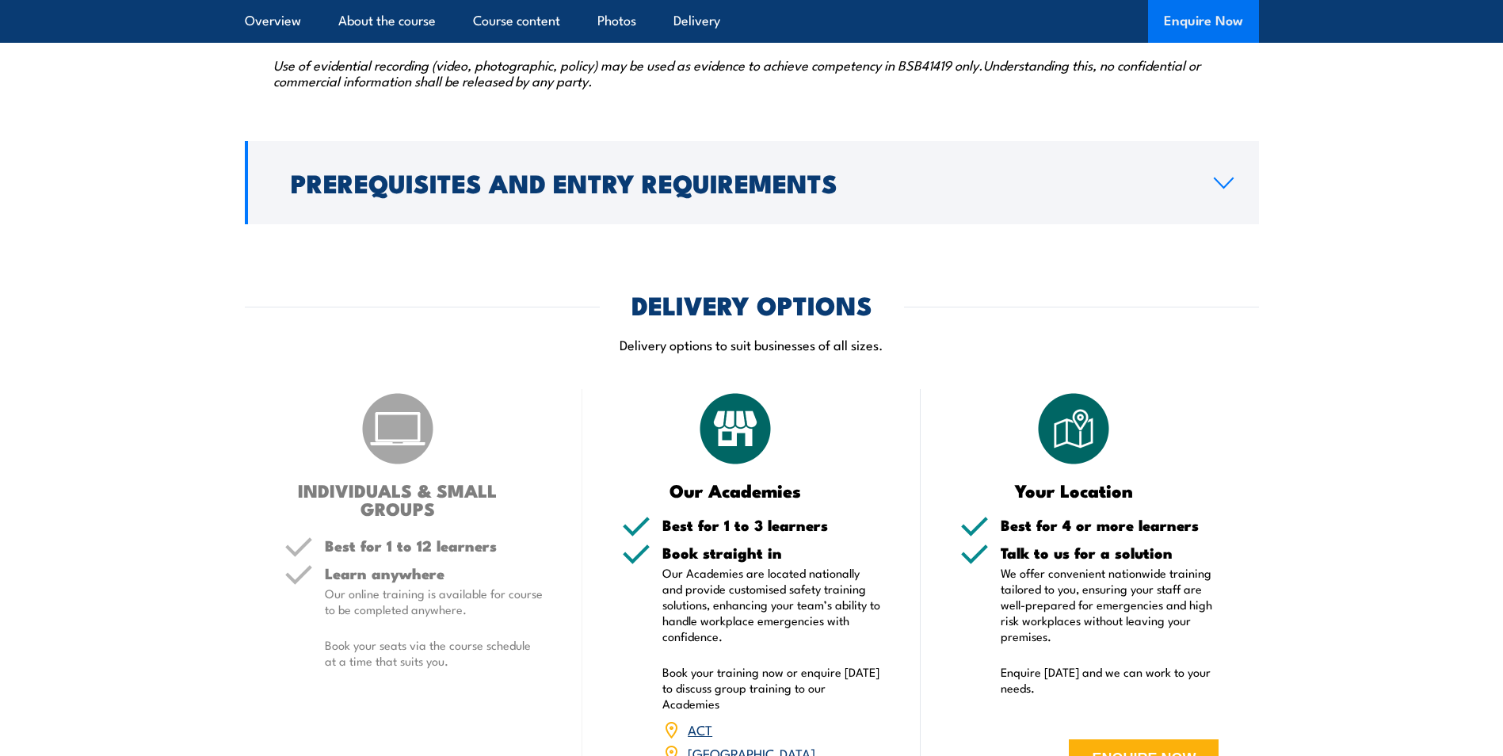
scroll to position [2518, 0]
